Goal: Task Accomplishment & Management: Manage account settings

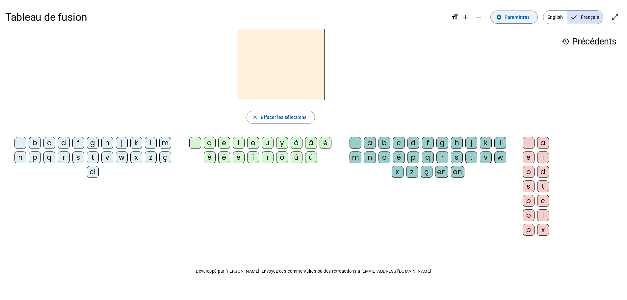
click at [520, 18] on span "Paramètres" at bounding box center [516, 17] width 25 height 8
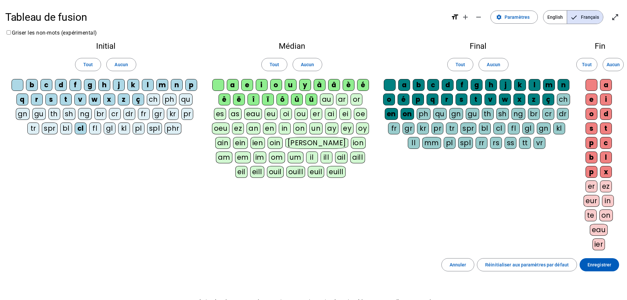
click at [314, 129] on div "un" at bounding box center [315, 128] width 13 height 12
click at [300, 98] on div "û" at bounding box center [297, 99] width 12 height 12
click at [599, 264] on span "Enregistrer" at bounding box center [599, 265] width 24 height 8
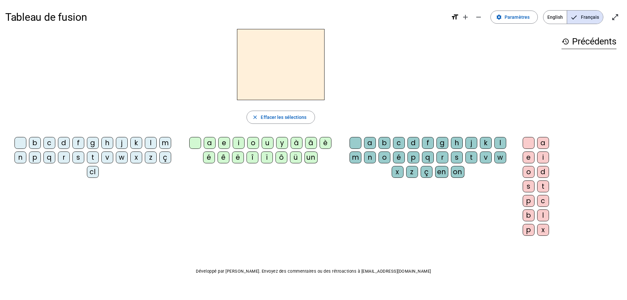
click at [91, 157] on div "t" at bounding box center [93, 157] width 12 height 12
click at [207, 144] on div "a" at bounding box center [210, 143] width 12 height 12
click at [412, 157] on div "p" at bounding box center [413, 157] width 12 height 12
click at [527, 159] on div "e" at bounding box center [528, 157] width 12 height 12
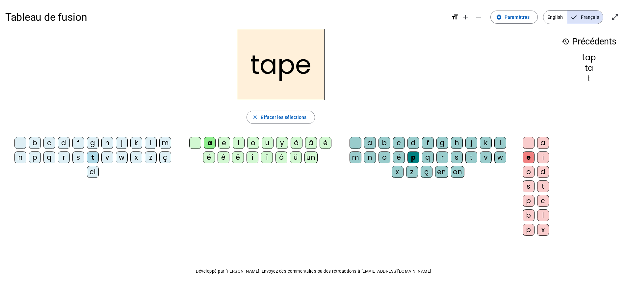
click at [81, 157] on div "s" at bounding box center [78, 157] width 12 height 12
click at [253, 145] on div "o" at bounding box center [253, 143] width 12 height 12
